Goal: Find contact information: Find contact information

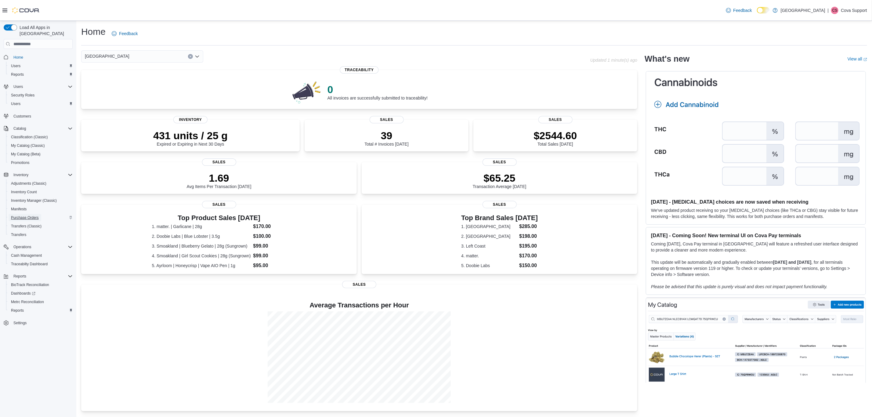
click at [33, 214] on span "Purchase Orders" at bounding box center [25, 217] width 28 height 7
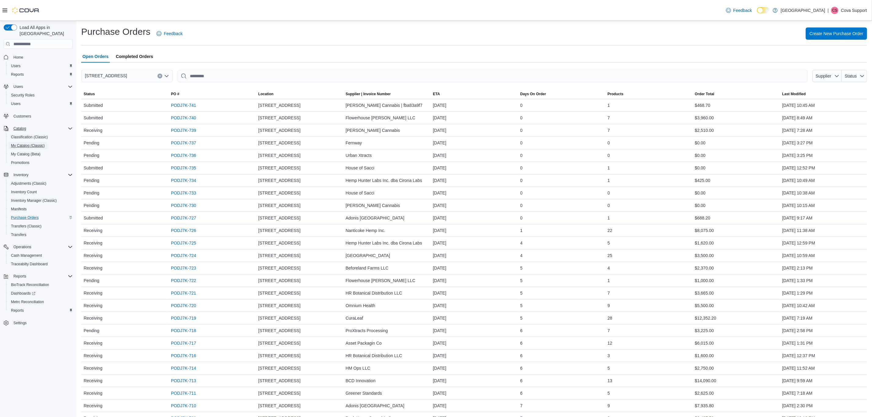
drag, startPoint x: 33, startPoint y: 141, endPoint x: 64, endPoint y: 119, distance: 38.5
click at [33, 143] on span "My Catalog (Classic)" at bounding box center [28, 145] width 34 height 5
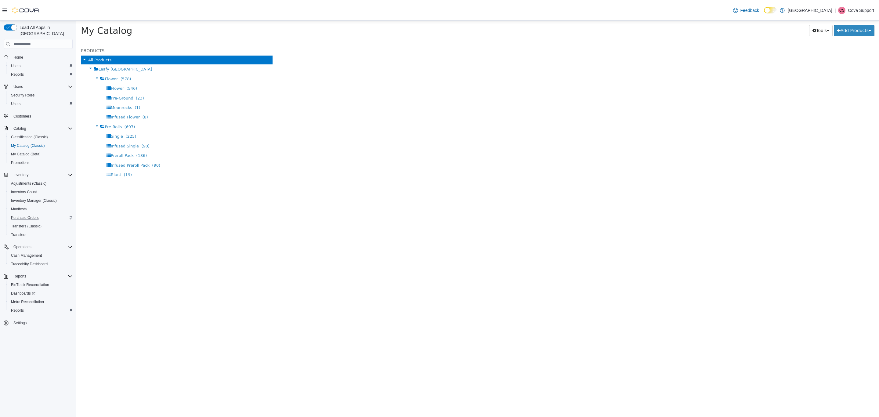
select select "**********"
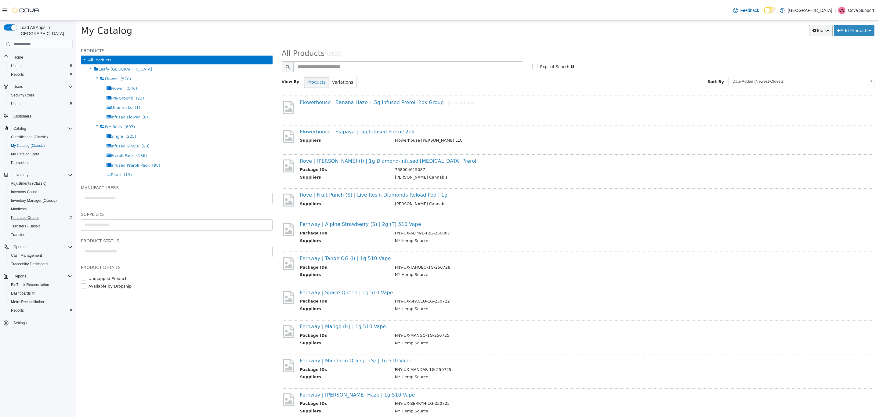
click at [823, 33] on button "Tools" at bounding box center [821, 30] width 24 height 11
click at [848, 31] on button "Add Products" at bounding box center [854, 30] width 41 height 11
click at [17, 101] on span "Users" at bounding box center [15, 103] width 9 height 5
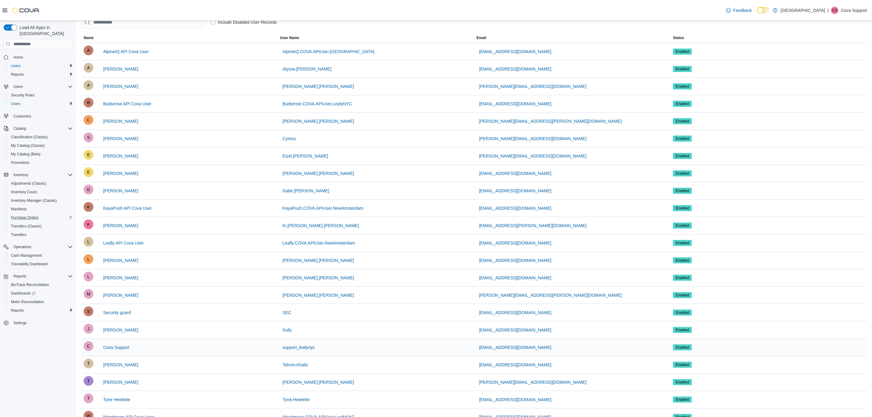
scroll to position [74, 0]
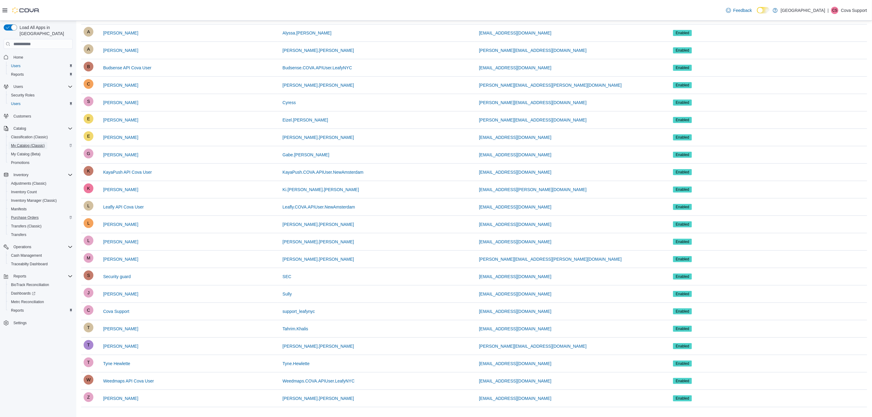
click at [37, 143] on span "My Catalog (Classic)" at bounding box center [28, 145] width 34 height 5
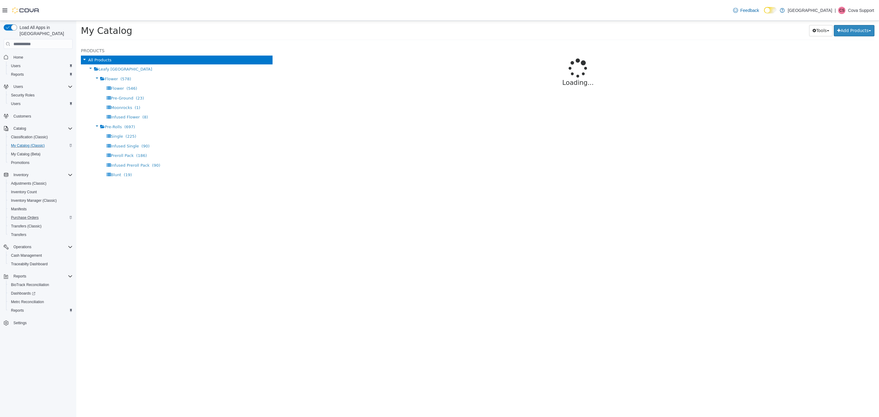
select select "**********"
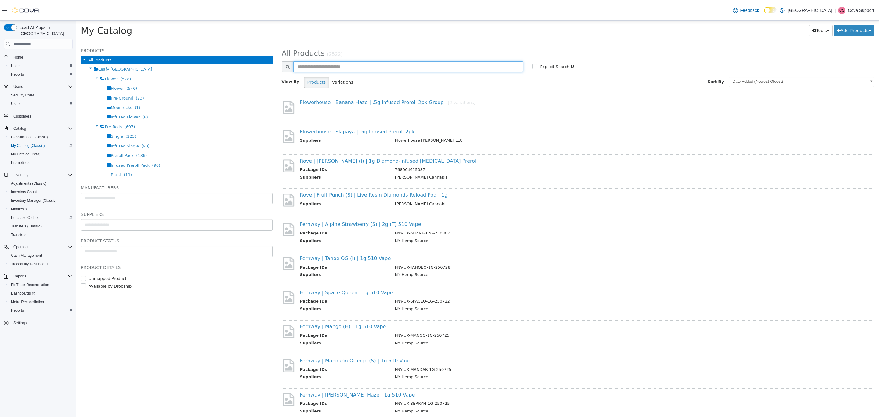
click at [355, 66] on input "text" at bounding box center [408, 66] width 230 height 11
click at [18, 101] on span "Users" at bounding box center [15, 103] width 9 height 5
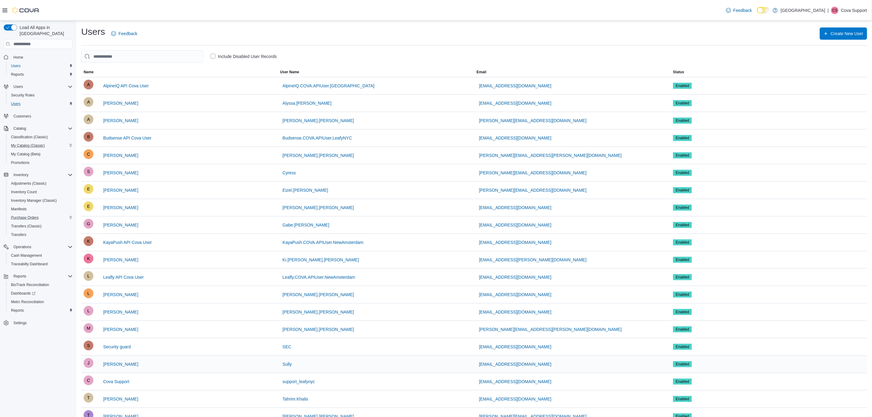
scroll to position [74, 0]
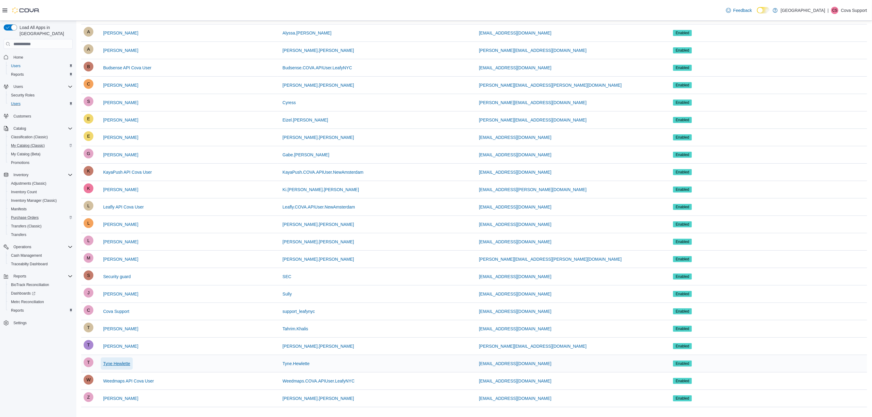
click at [125, 362] on span "Tyne Hewlette" at bounding box center [116, 363] width 27 height 6
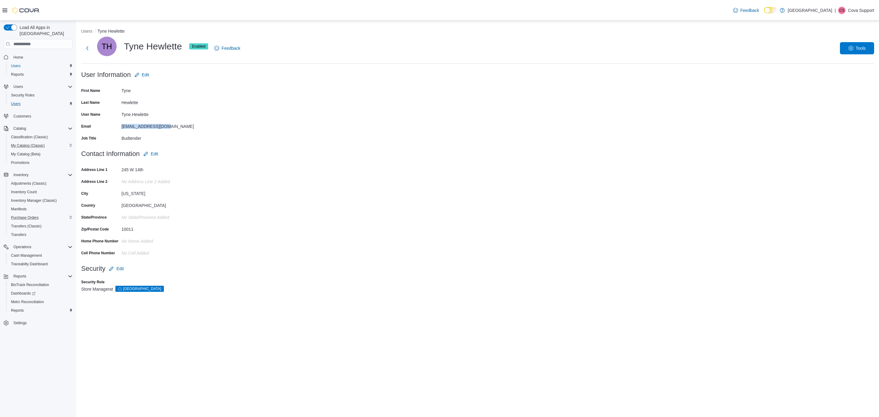
drag, startPoint x: 173, startPoint y: 127, endPoint x: 113, endPoint y: 128, distance: 60.4
click at [113, 128] on div "Email [EMAIL_ADDRESS][DOMAIN_NAME]" at bounding box center [142, 125] width 122 height 9
copy div "[EMAIL_ADDRESS][DOMAIN_NAME]"
drag, startPoint x: 147, startPoint y: 129, endPoint x: 147, endPoint y: 125, distance: 4.6
copy div "[EMAIL_ADDRESS][DOMAIN_NAME]"
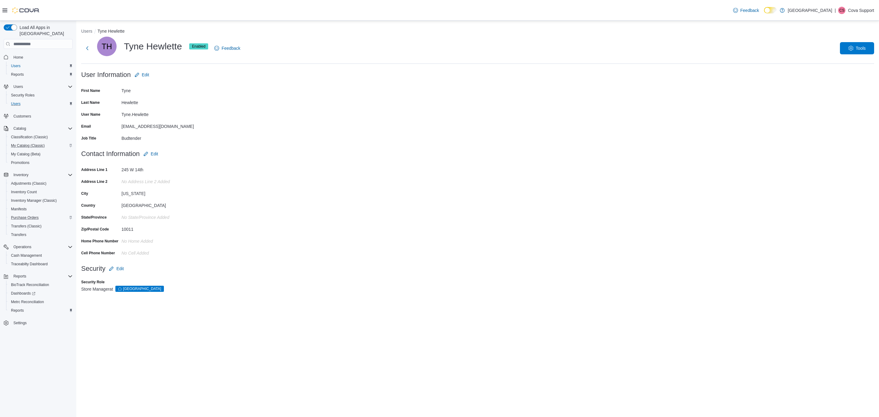
click at [89, 34] on li "Users" at bounding box center [89, 31] width 16 height 6
click at [87, 32] on button "Users" at bounding box center [86, 31] width 11 height 5
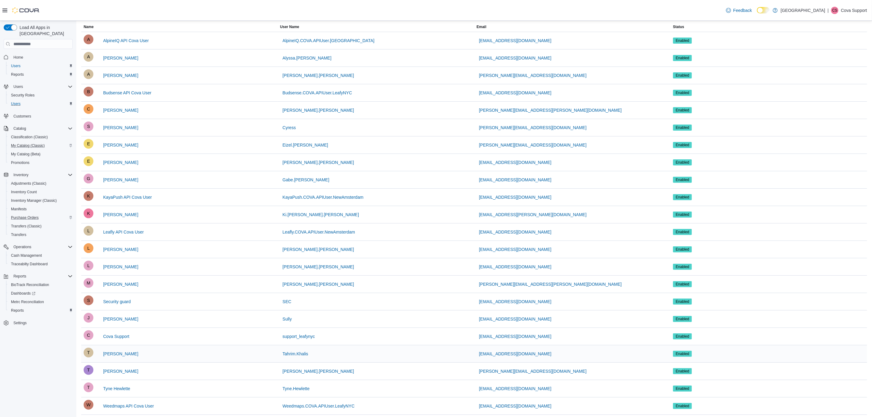
scroll to position [46, 0]
